Goal: Task Accomplishment & Management: Manage account settings

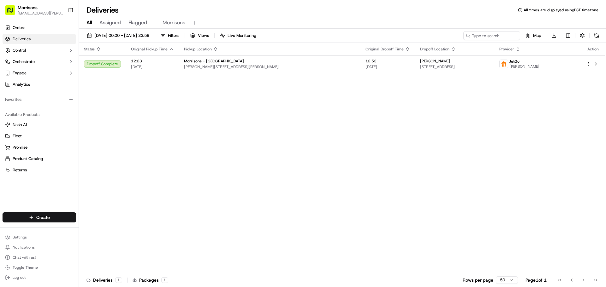
click at [112, 24] on span "Assigned" at bounding box center [109, 23] width 21 height 8
click at [31, 25] on link "Orders" at bounding box center [39, 28] width 73 height 10
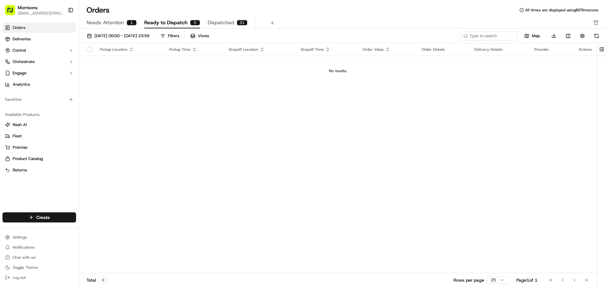
click at [233, 23] on button "Dispatched 31" at bounding box center [228, 23] width 40 height 11
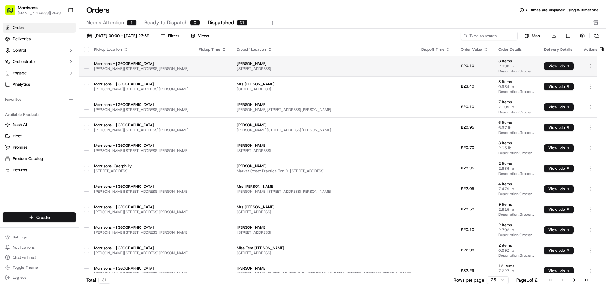
click at [331, 68] on span "[STREET_ADDRESS]" at bounding box center [324, 68] width 174 height 5
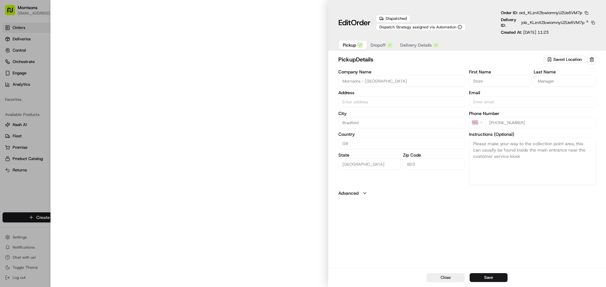
type input "[PERSON_NAME][STREET_ADDRESS][PERSON_NAME]"
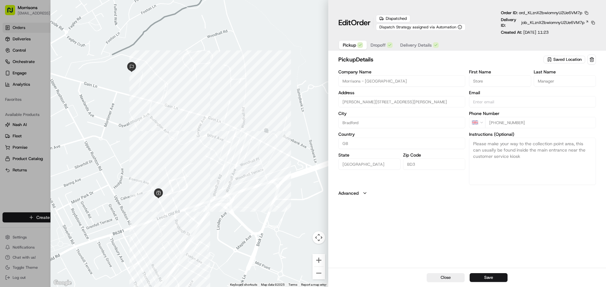
drag, startPoint x: 428, startPoint y: 281, endPoint x: 393, endPoint y: 278, distance: 35.5
click at [428, 281] on button "Close" at bounding box center [445, 277] width 38 height 9
type input "+1"
